Goal: Task Accomplishment & Management: Manage account settings

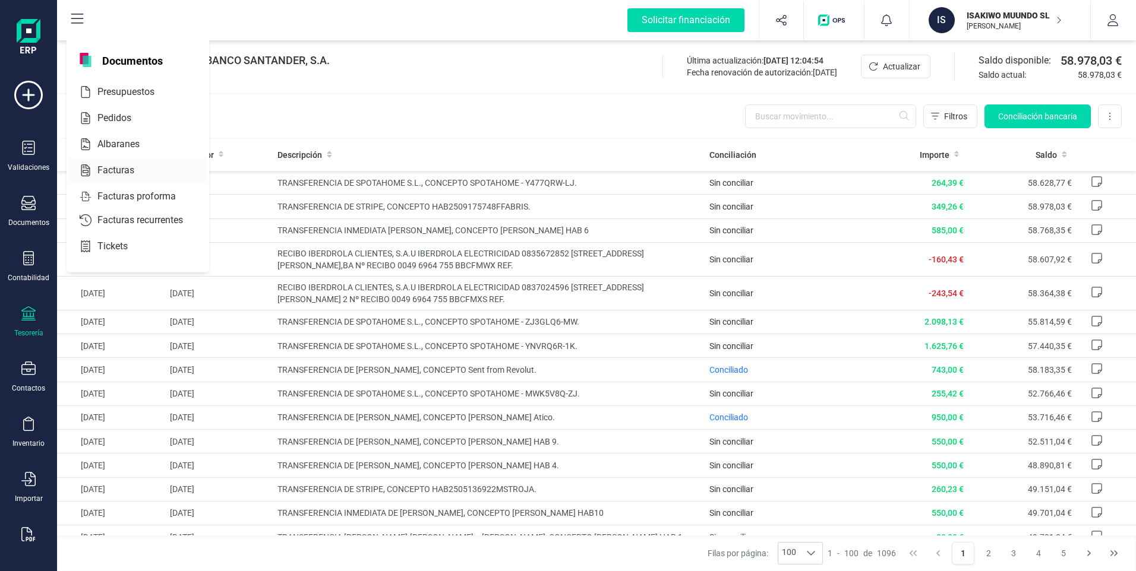
click at [120, 168] on span "Facturas" at bounding box center [124, 170] width 63 height 14
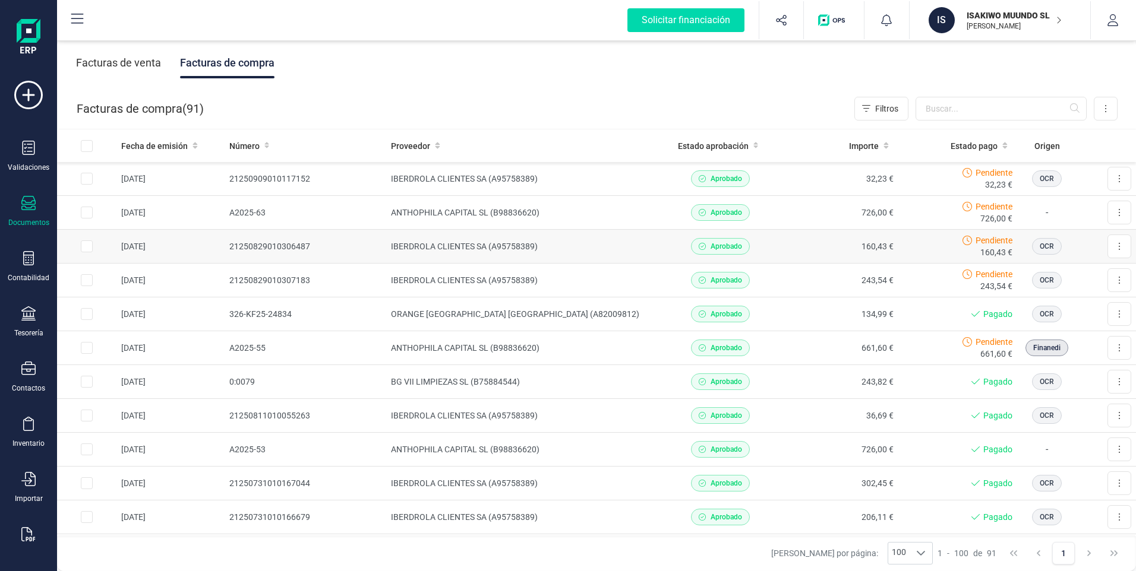
click at [484, 243] on td "IBERDROLA CLIENTES SA (A95758389)" at bounding box center [523, 247] width 275 height 34
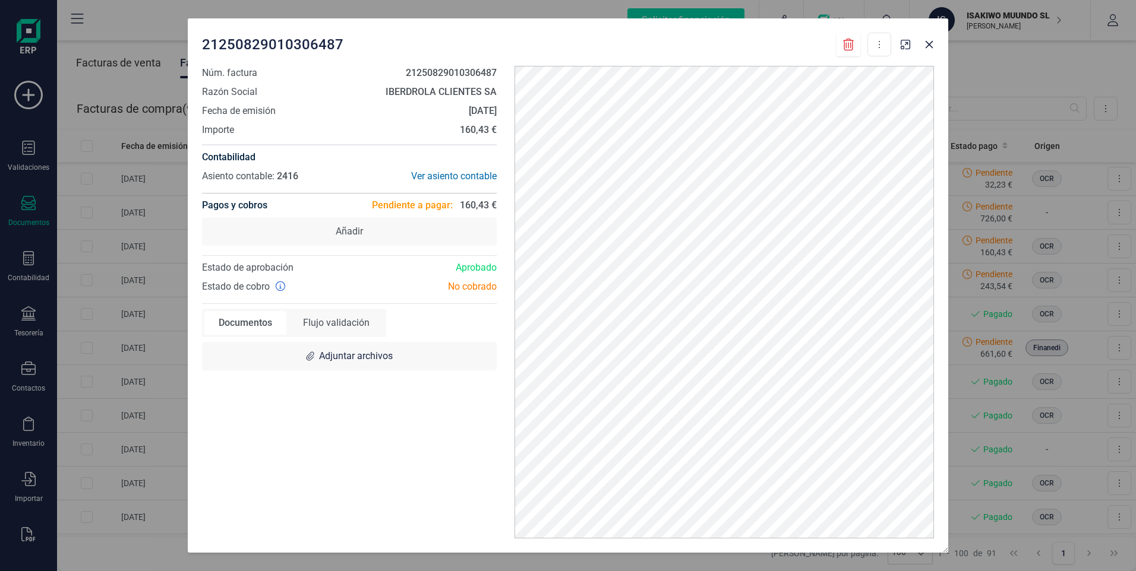
click at [738, 39] on div "21250829010306487 Descargar documento Marcar como pagada" at bounding box center [546, 45] width 689 height 24
click at [926, 46] on icon "button" at bounding box center [929, 45] width 10 height 10
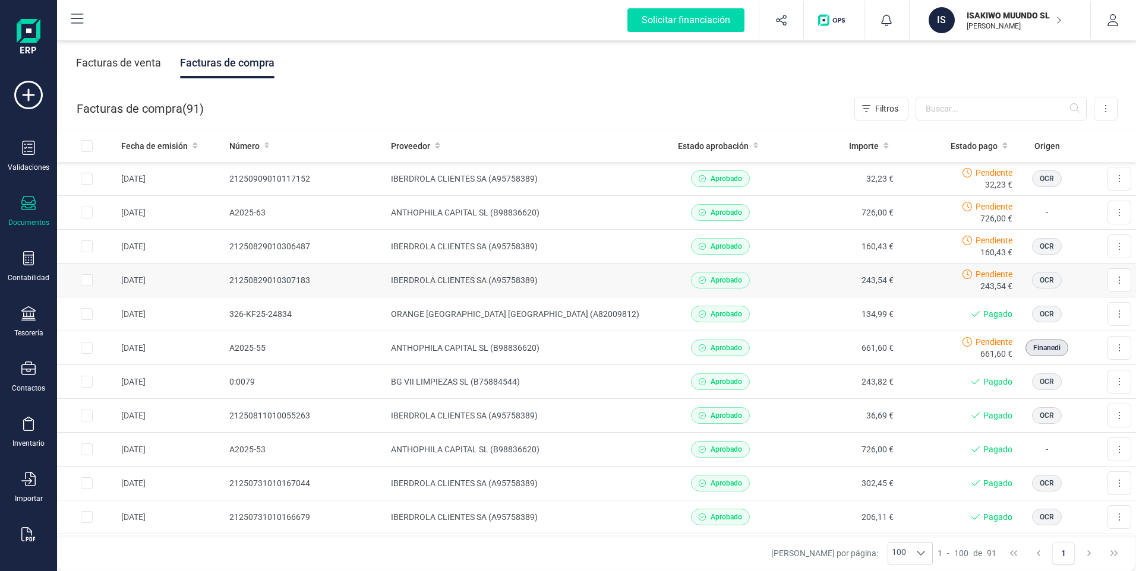
click at [874, 279] on td "243,54 €" at bounding box center [838, 281] width 119 height 34
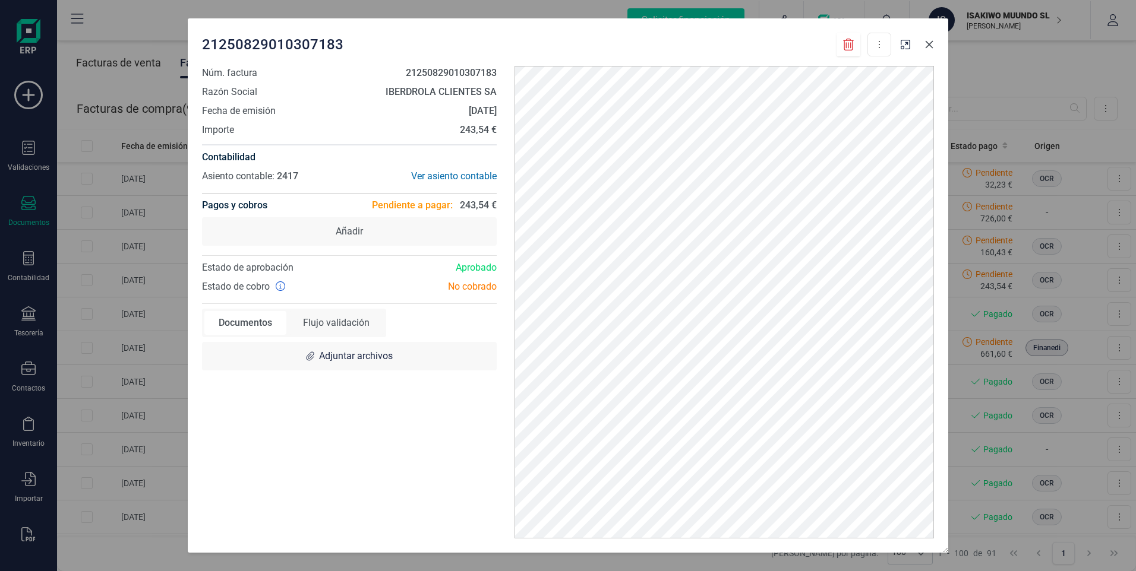
drag, startPoint x: 930, startPoint y: 46, endPoint x: 903, endPoint y: 65, distance: 33.6
click at [930, 46] on icon "button" at bounding box center [930, 45] width 8 height 8
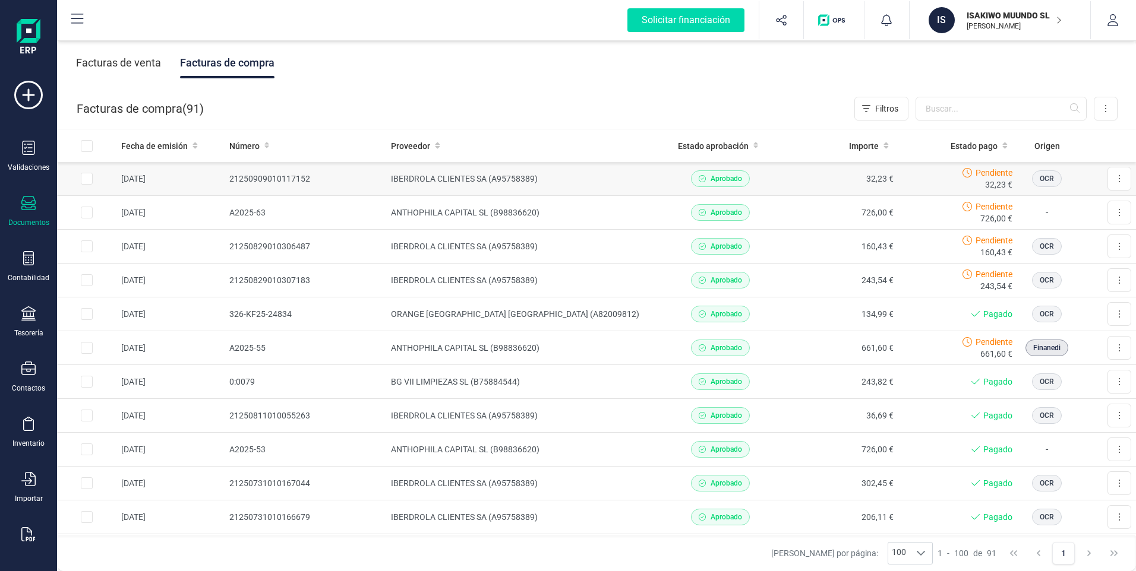
click at [485, 182] on td "IBERDROLA CLIENTES SA (A95758389)" at bounding box center [523, 179] width 275 height 34
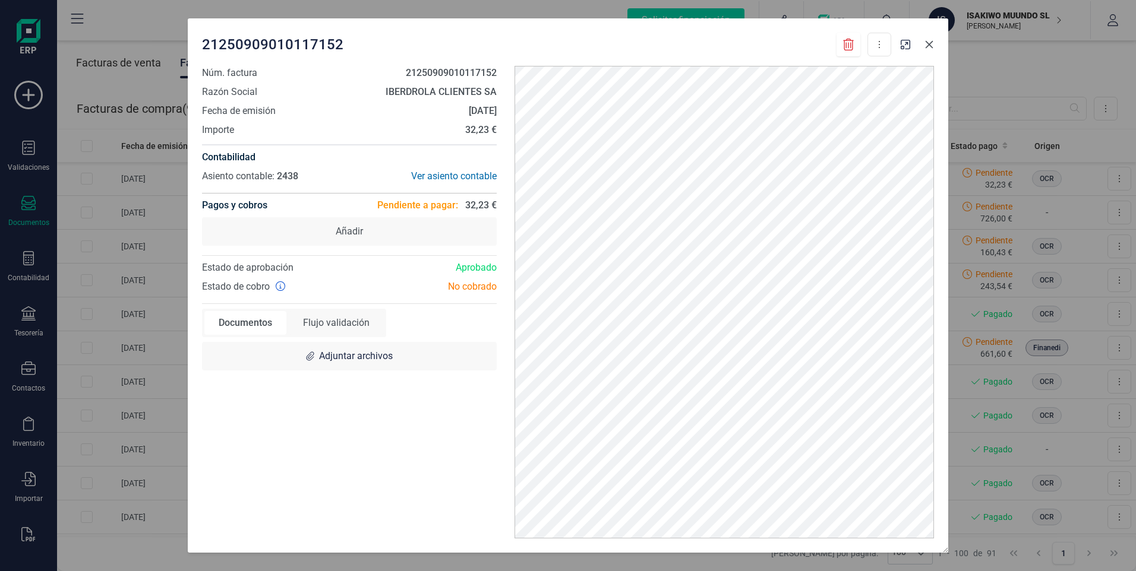
click at [930, 44] on icon "button" at bounding box center [930, 45] width 8 height 8
